Goal: Task Accomplishment & Management: Complete application form

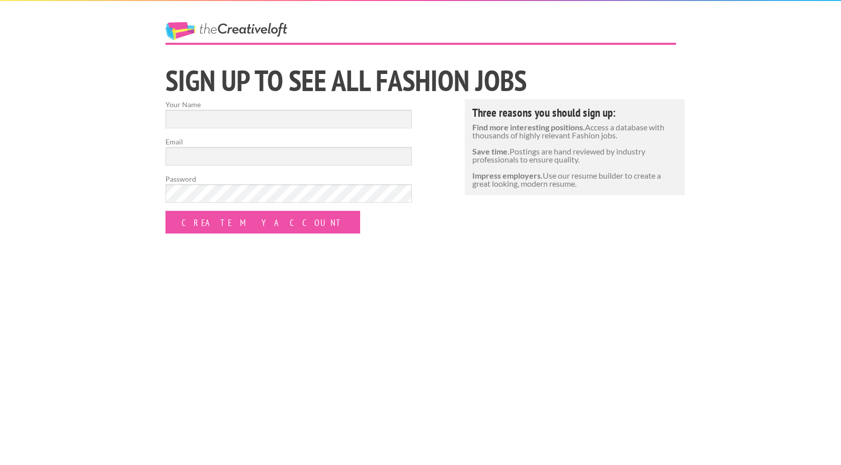
click at [238, 29] on link "The Creative Loft" at bounding box center [226, 31] width 122 height 18
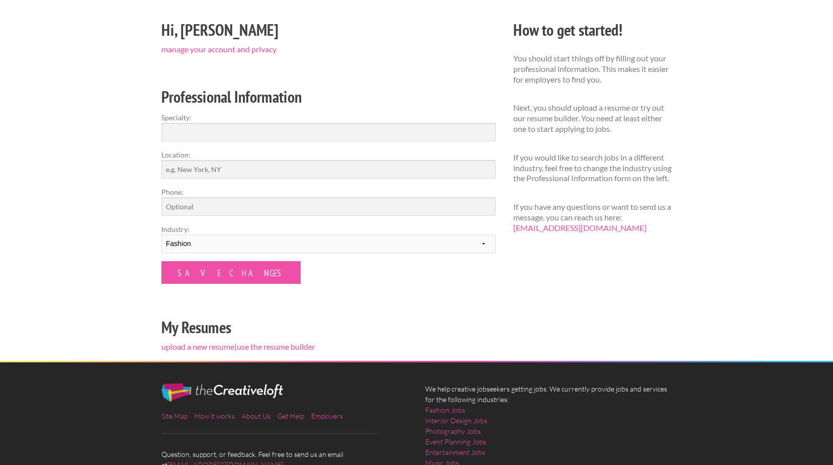
scroll to position [9, 0]
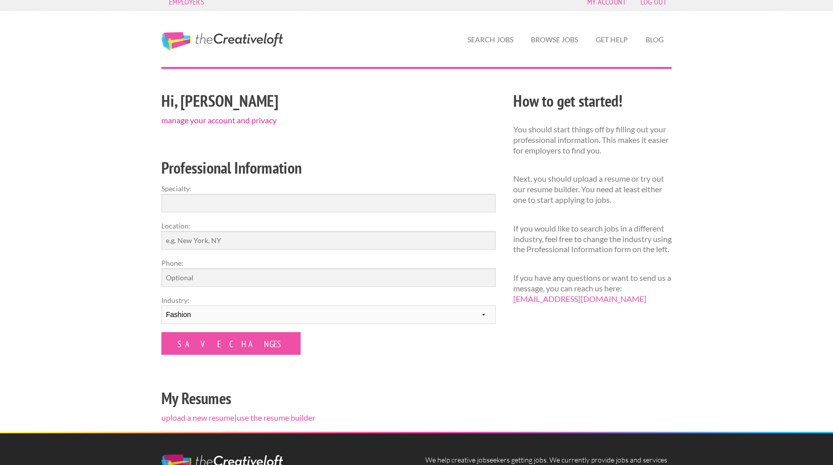
click at [223, 120] on link "manage your account and privacy" at bounding box center [218, 120] width 115 height 10
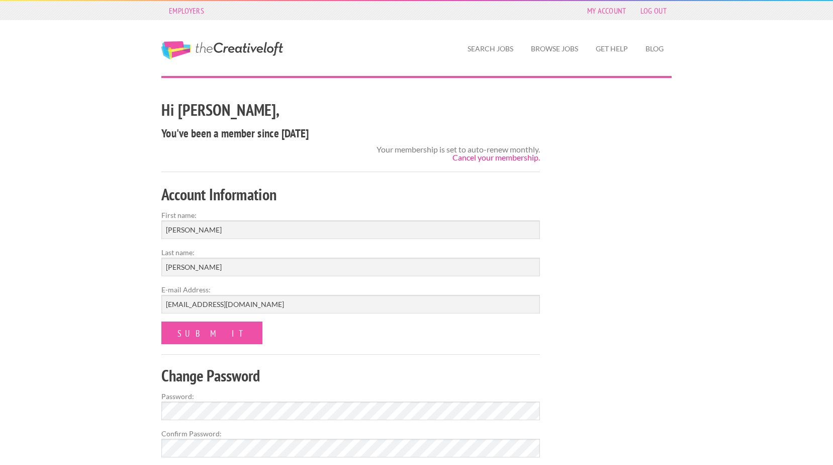
click at [517, 157] on link "Cancel your membership." at bounding box center [496, 157] width 87 height 10
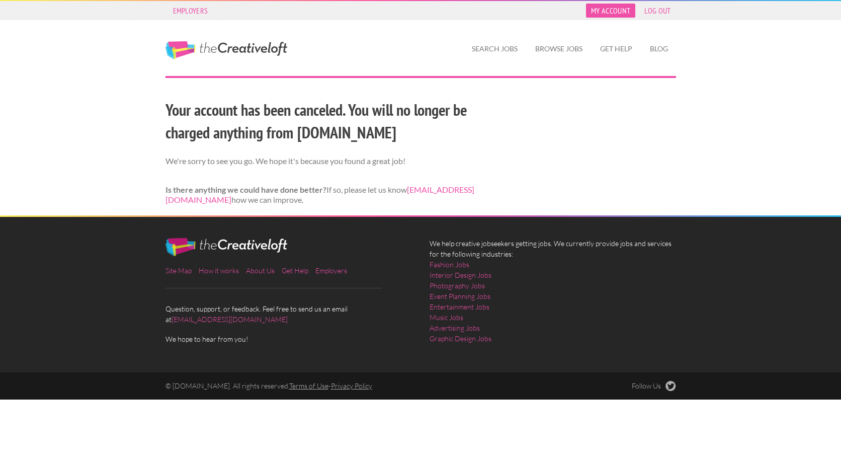
click at [606, 10] on link "My Account" at bounding box center [610, 11] width 49 height 14
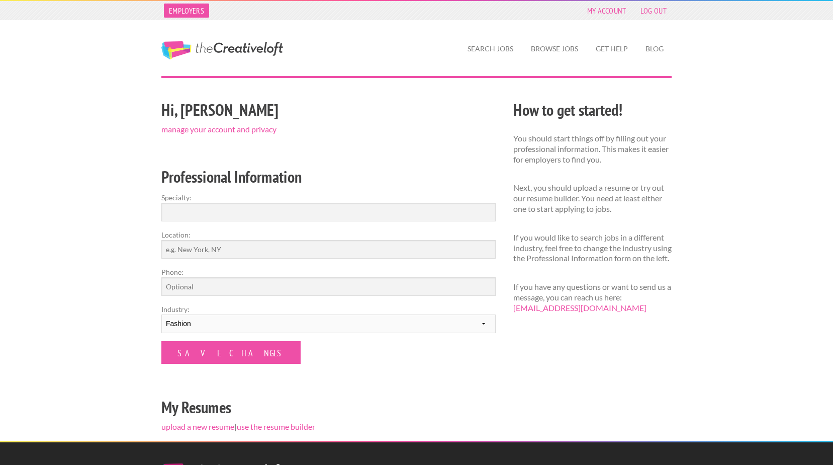
click at [188, 9] on link "Employers" at bounding box center [186, 11] width 45 height 14
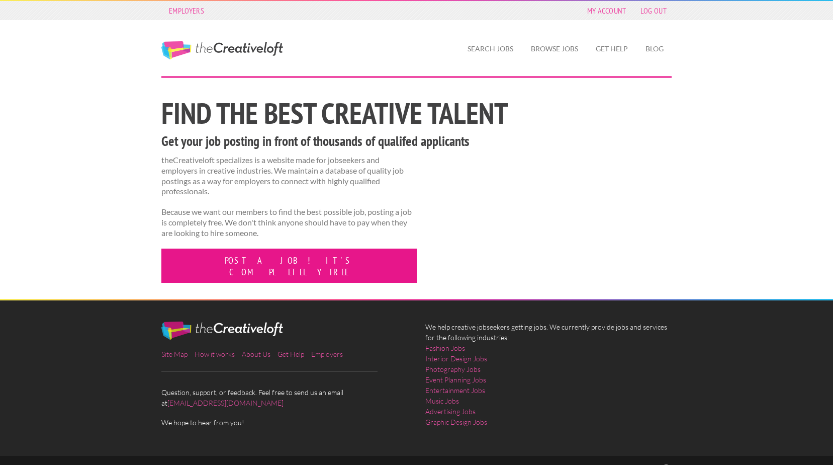
click at [228, 259] on link "Post a job! It's completely free" at bounding box center [288, 265] width 255 height 34
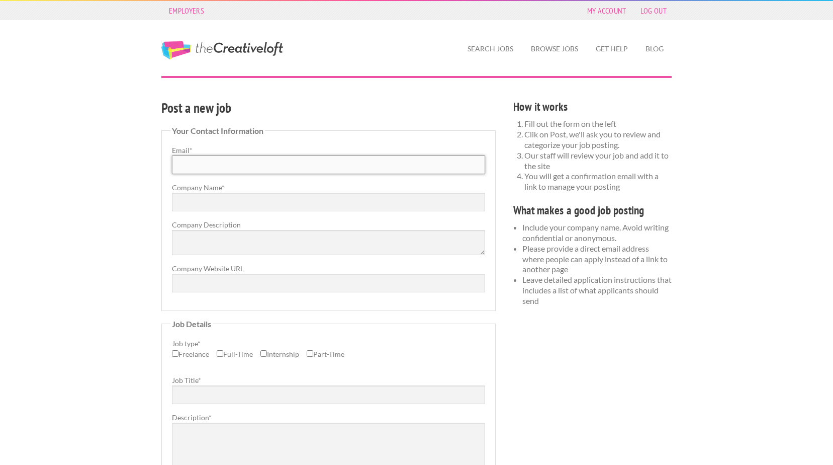
click at [266, 164] on input "Email *" at bounding box center [328, 164] width 313 height 19
type input "pjohnson@psi92.com"
type input "PSI 2021"
click at [209, 238] on textarea "Company Description" at bounding box center [328, 242] width 313 height 25
type textarea "Creative Staffing Agency"
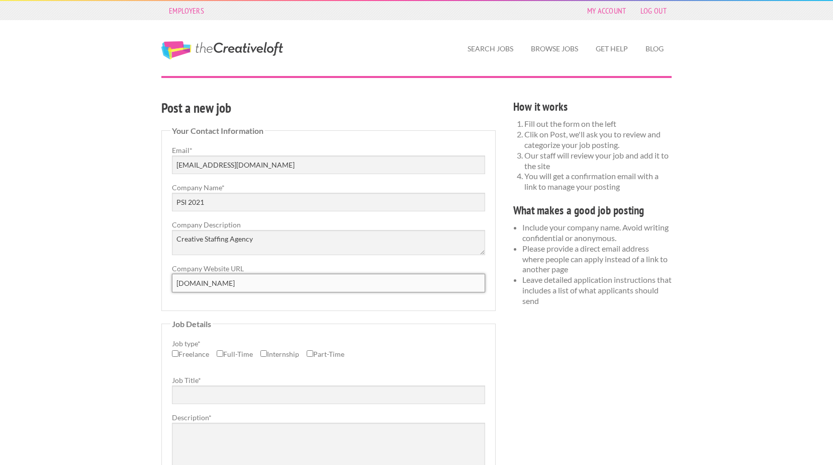
click at [175, 285] on input "psi92.com" at bounding box center [328, 283] width 313 height 19
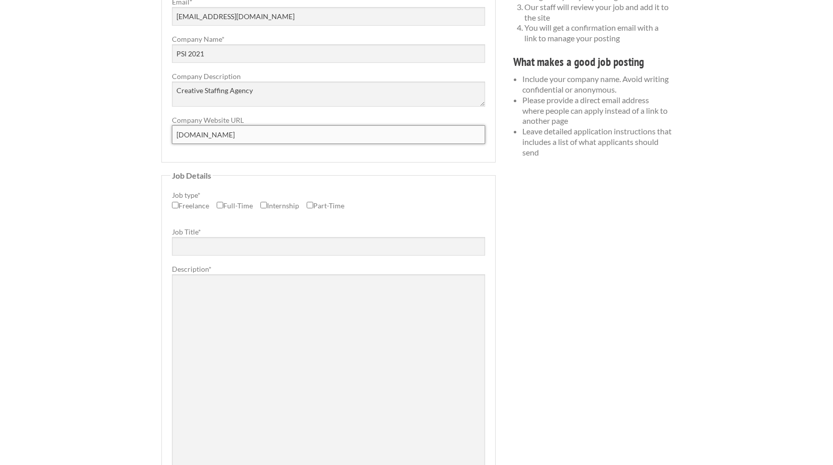
scroll to position [151, 0]
type input "www.psi92.com"
click at [175, 203] on input "Freelance" at bounding box center [175, 202] width 7 height 7
checkbox input "true"
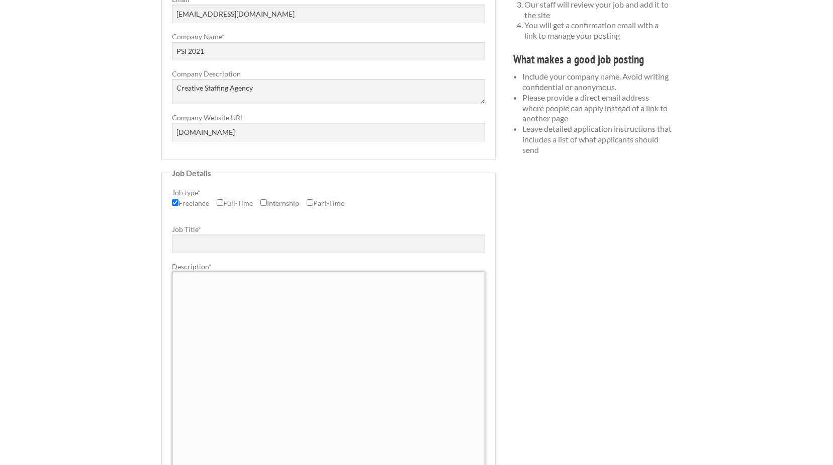
click at [221, 300] on textarea "Description *" at bounding box center [328, 372] width 313 height 201
paste textarea "Assistant Internet Merchandiser (Hybrid, Columbus, OH) Columbus, OH (Hybrid – 3…"
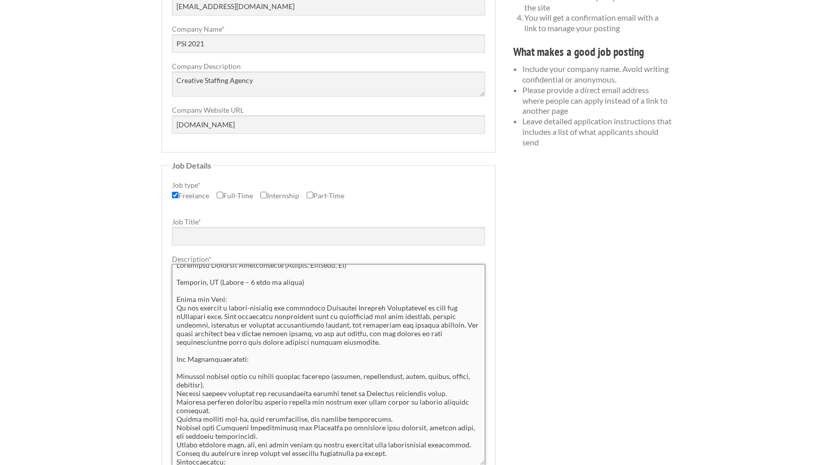
scroll to position [0, 0]
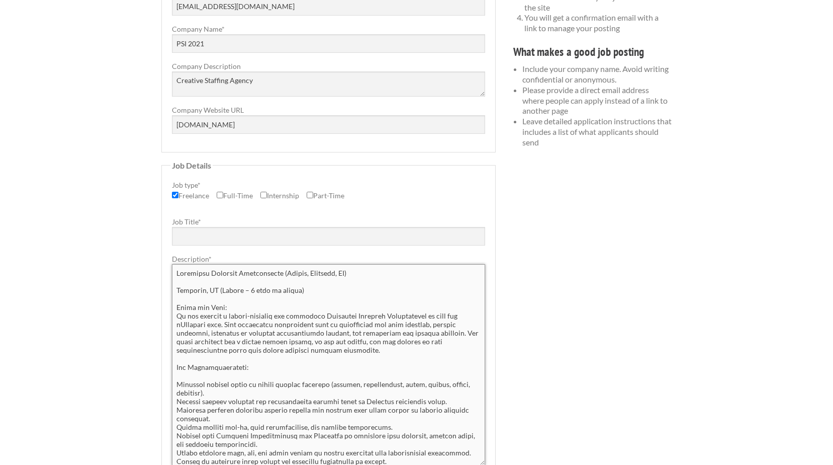
click at [255, 265] on textarea "Description *" at bounding box center [328, 364] width 313 height 201
drag, startPoint x: 276, startPoint y: 273, endPoint x: 160, endPoint y: 273, distance: 116.1
click at [160, 273] on div "Post a new job Your Contact Information Email * pjohnson@psi92.com Company Name…" at bounding box center [329, 283] width 352 height 688
type textarea "Assistant Internet Merchandiser (Hybrid, Columbus, OH) Columbus, OH (Hybrid – 3…"
click at [206, 232] on input "Job Title *" at bounding box center [328, 236] width 313 height 19
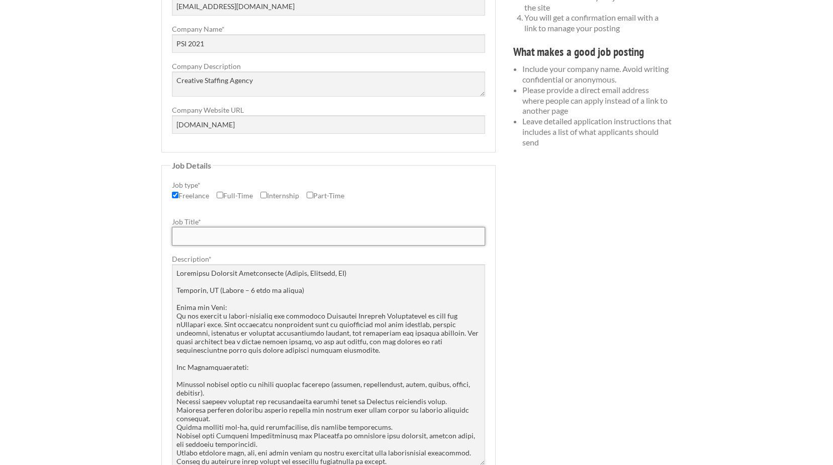
paste input "Assistant Internet Merchandiser"
type input "Assistant Internet Merchandiser"
click at [284, 350] on textarea "Description *" at bounding box center [328, 364] width 313 height 201
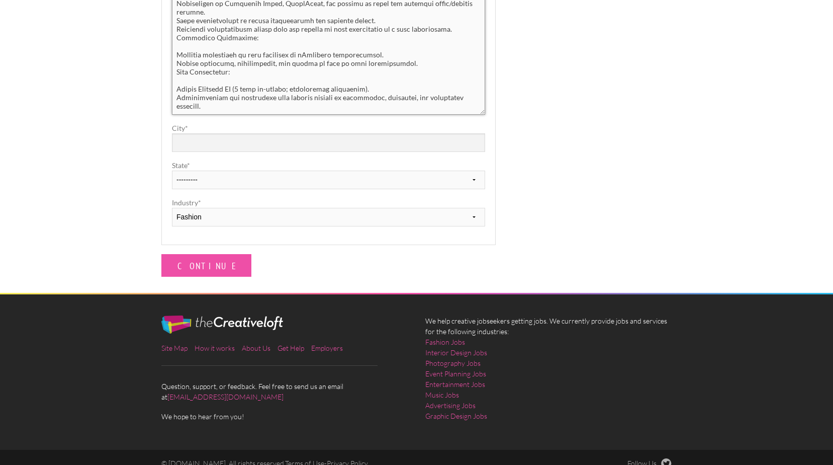
scroll to position [510, 0]
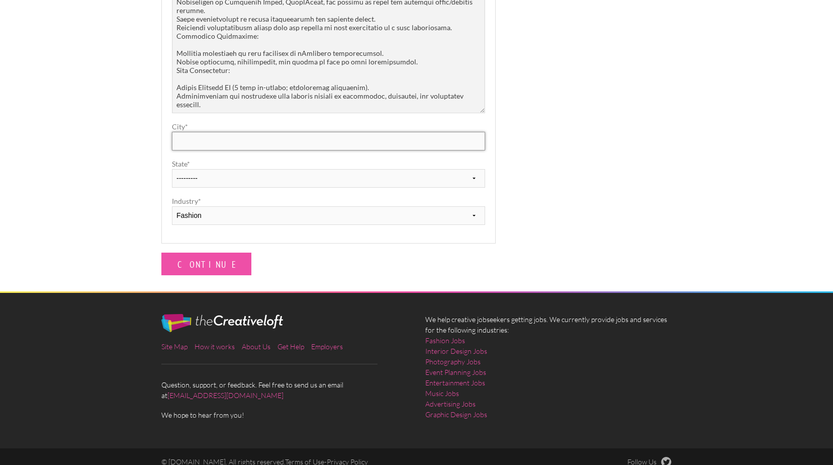
click at [248, 141] on input "City *" at bounding box center [328, 141] width 313 height 19
type input "Columbus"
select select "22"
click at [210, 216] on select "Fashion Interior Design Photography Event Planning Entertainment Music Advertis…" at bounding box center [328, 215] width 313 height 19
select select "8"
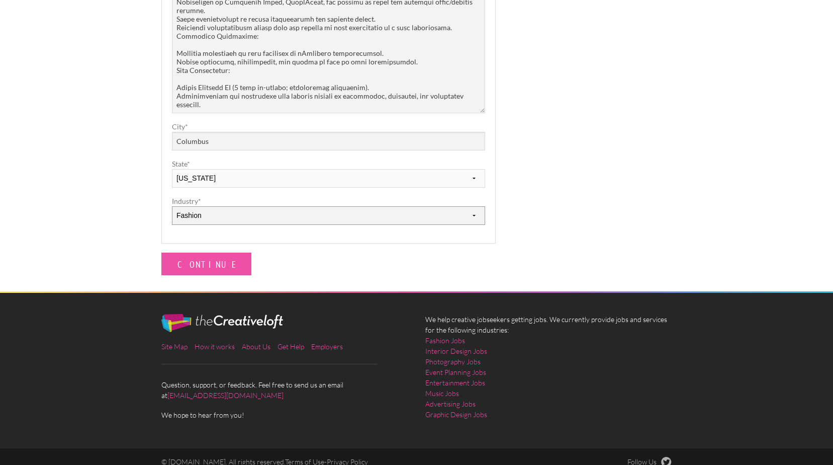
click at [172, 206] on select "Fashion Interior Design Photography Event Planning Entertainment Music Advertis…" at bounding box center [328, 215] width 313 height 19
click at [195, 262] on input "Continue" at bounding box center [206, 263] width 90 height 23
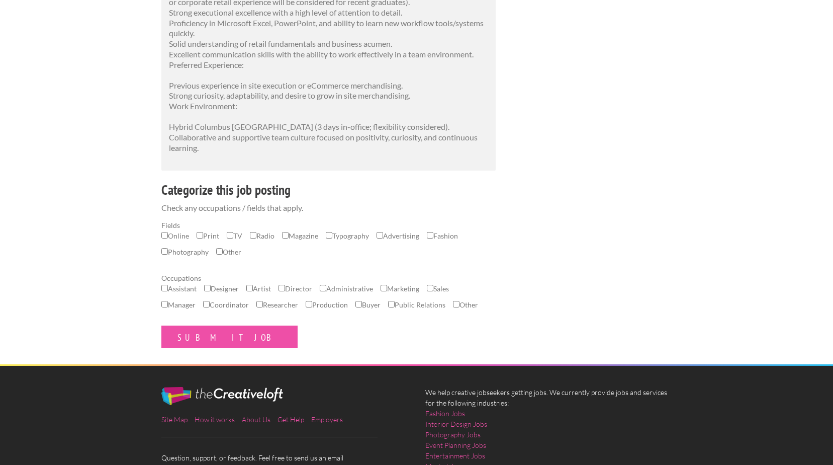
scroll to position [553, 0]
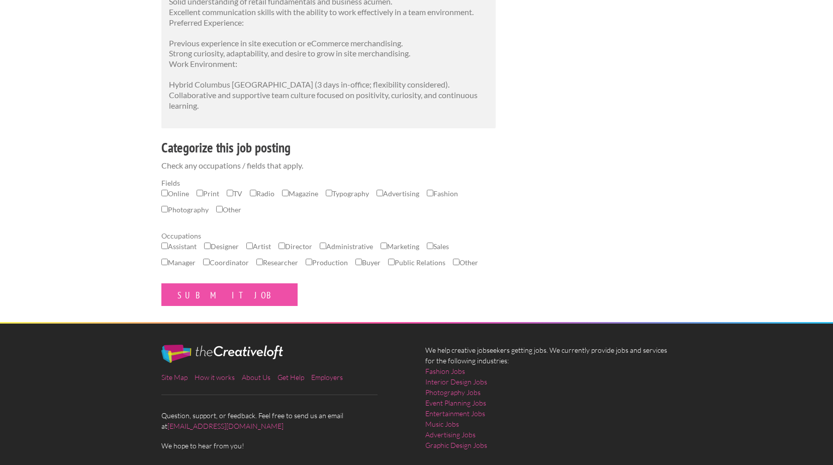
click at [392, 193] on label "Advertising" at bounding box center [398, 196] width 43 height 16
click at [383, 193] on input "Advertising" at bounding box center [380, 193] width 7 height 7
checkbox input "true"
click at [163, 194] on input "Online" at bounding box center [164, 193] width 7 height 7
checkbox input "true"
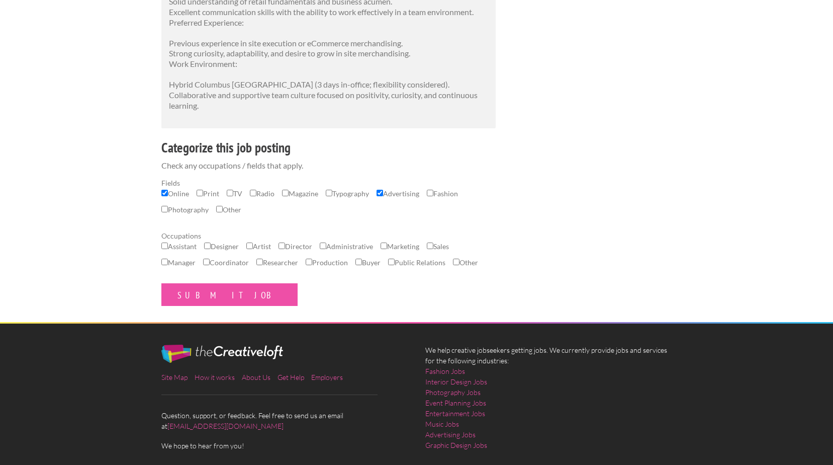
click at [387, 246] on input "Marketing" at bounding box center [384, 245] width 7 height 7
checkbox input "true"
click at [460, 262] on input "Other" at bounding box center [456, 261] width 7 height 7
checkbox input "true"
click at [193, 294] on input "Submit Job" at bounding box center [229, 294] width 136 height 23
